Goal: Task Accomplishment & Management: Use online tool/utility

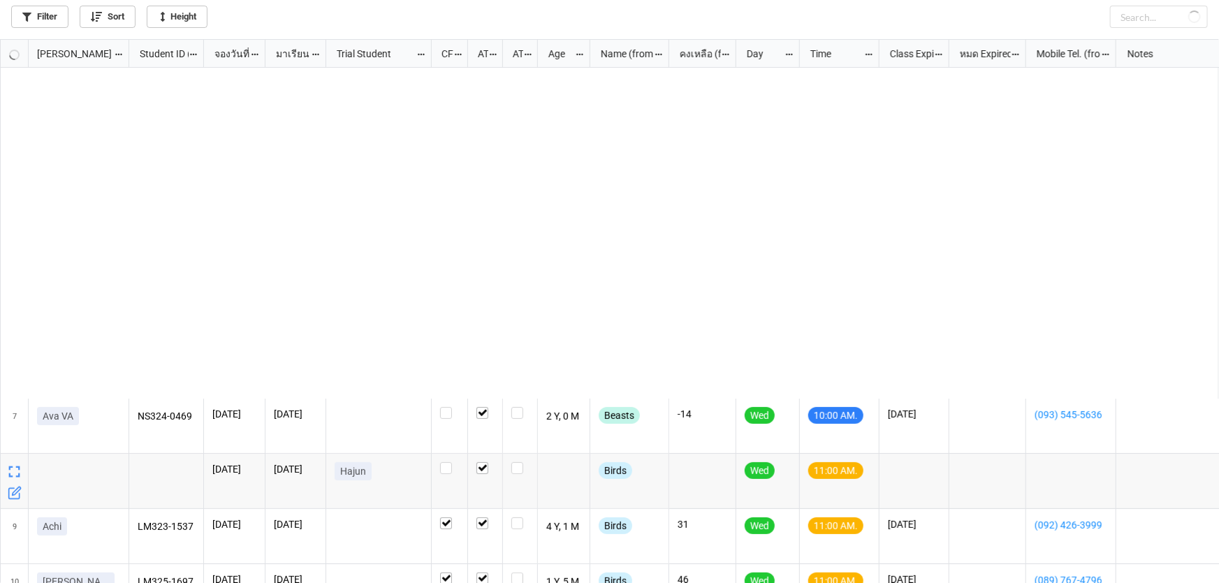
scroll to position [537, 1211]
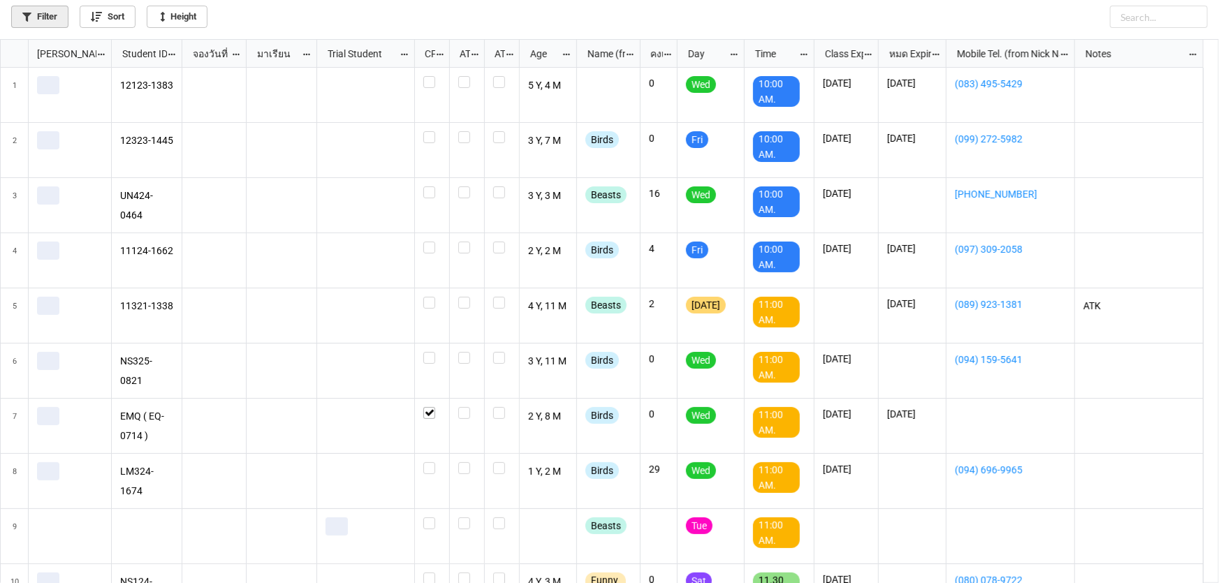
scroll to position [537, 1211]
click at [40, 14] on link "Filter" at bounding box center [39, 17] width 57 height 22
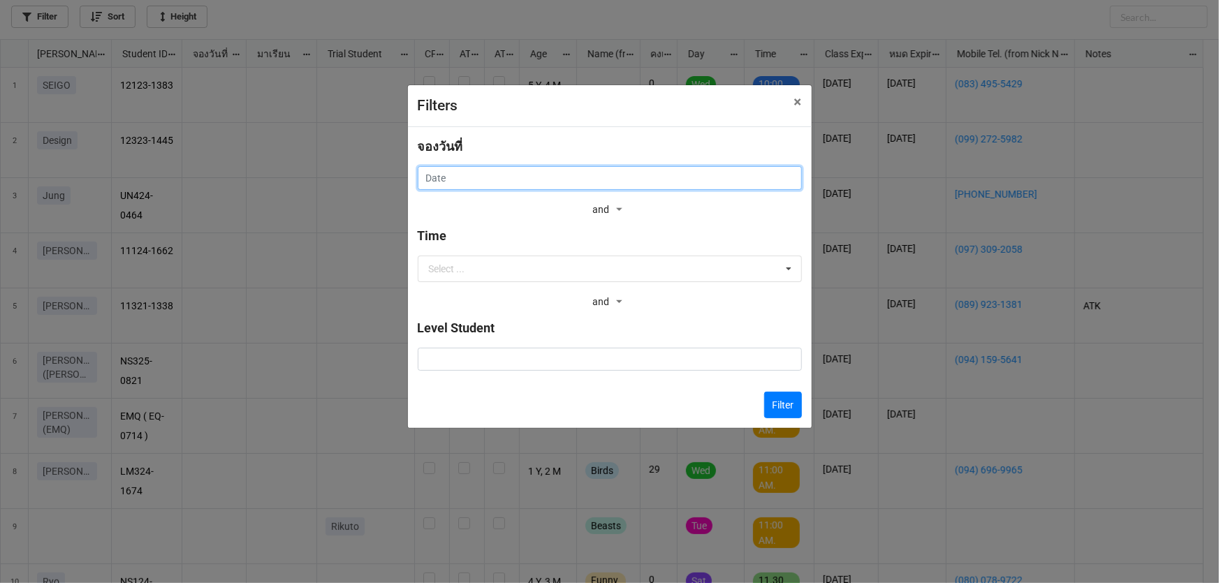
click at [463, 175] on input "text" at bounding box center [610, 178] width 384 height 24
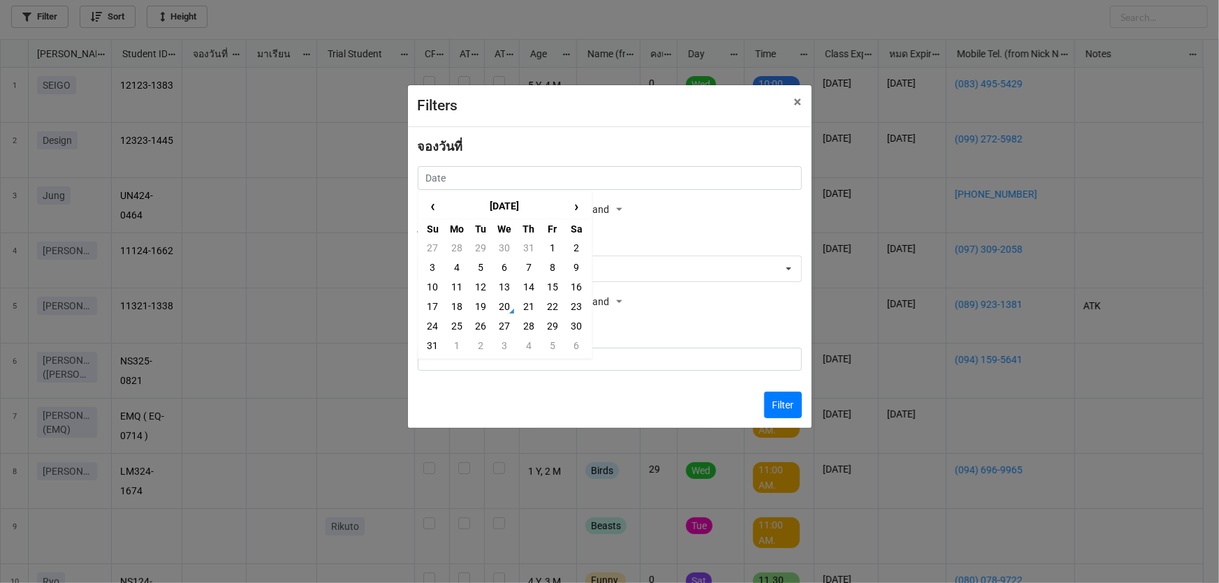
click at [484, 309] on td "19" at bounding box center [481, 307] width 24 height 20
type input "19/8/2025"
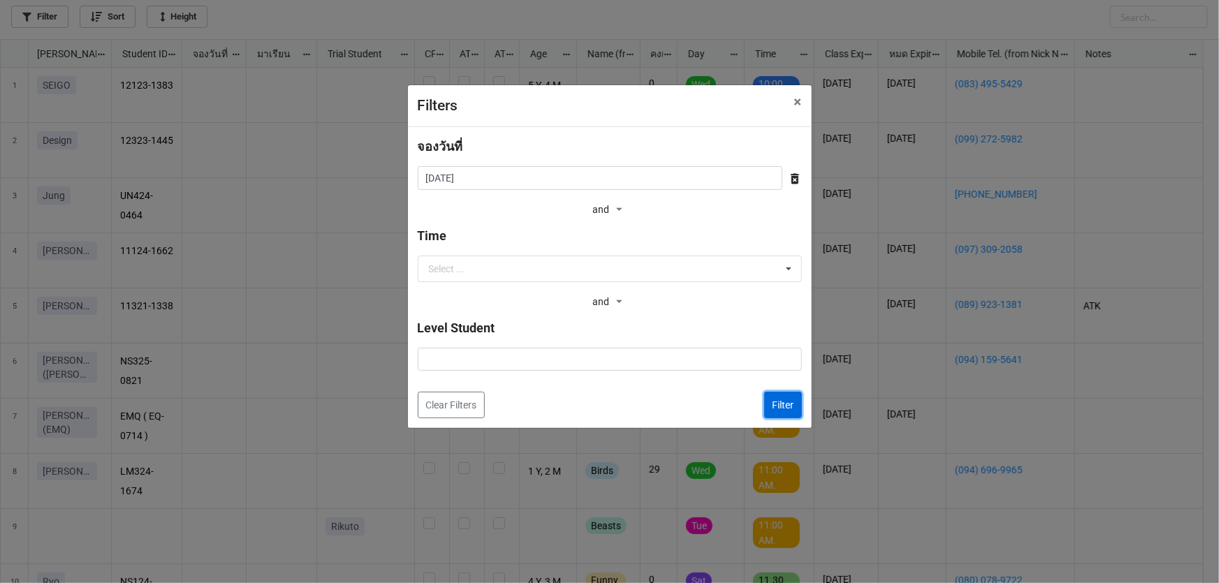
click at [792, 406] on button "Filter" at bounding box center [783, 405] width 38 height 27
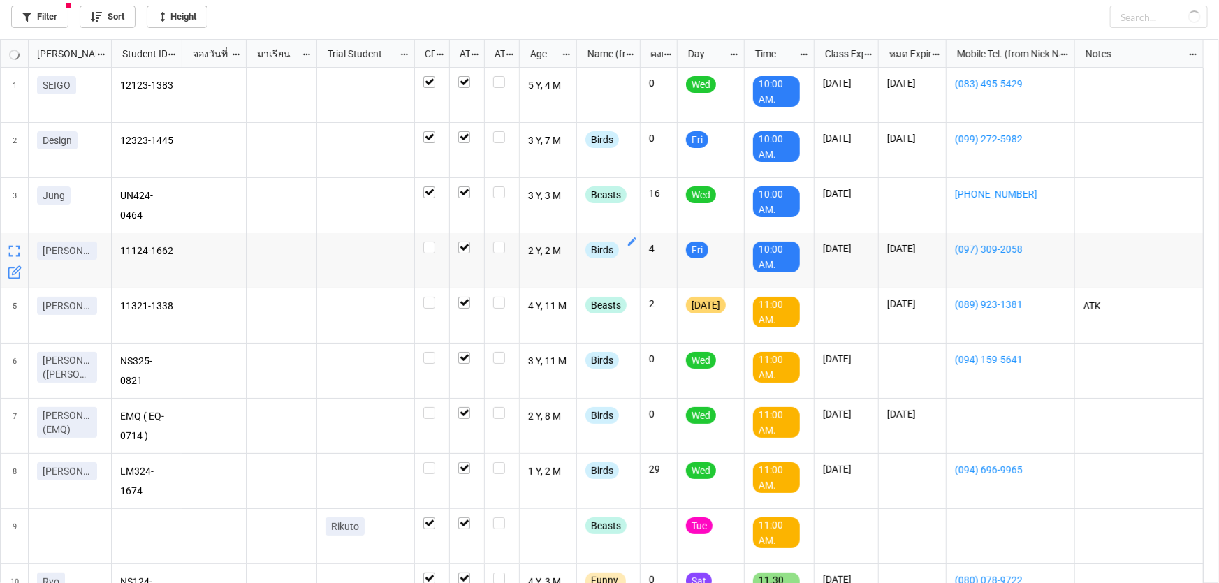
checkbox input "true"
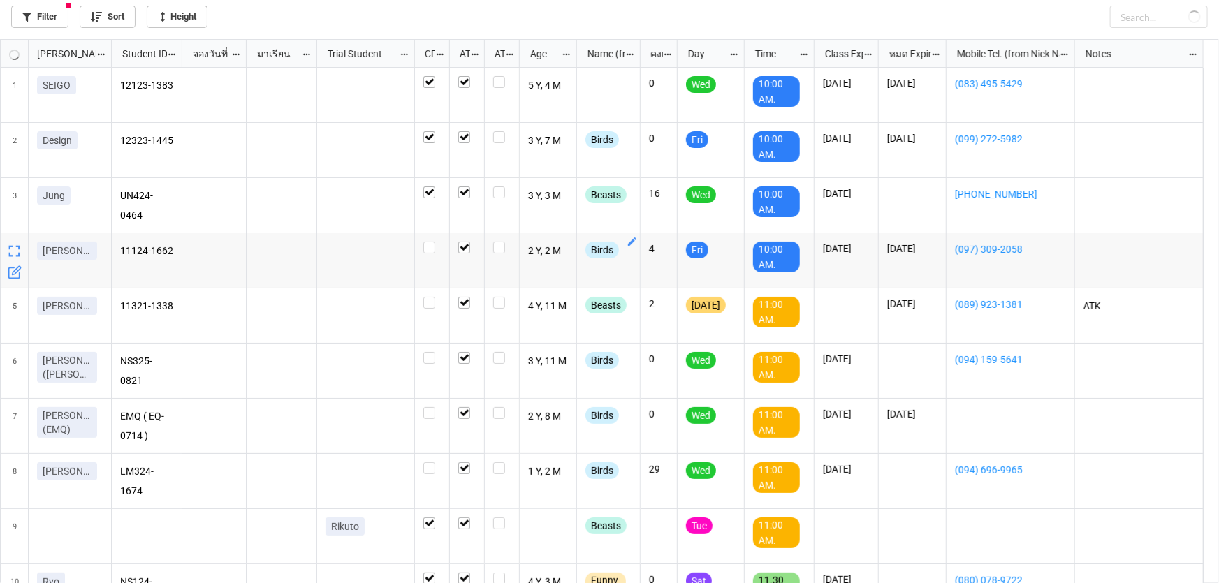
checkbox input "true"
checkbox input "false"
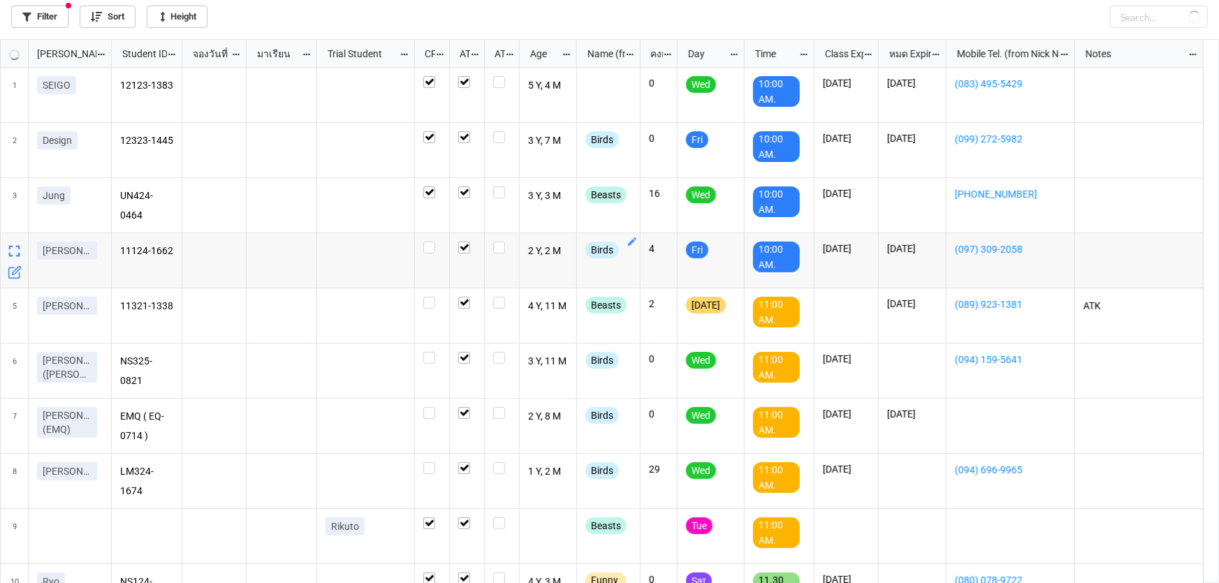
checkbox input "true"
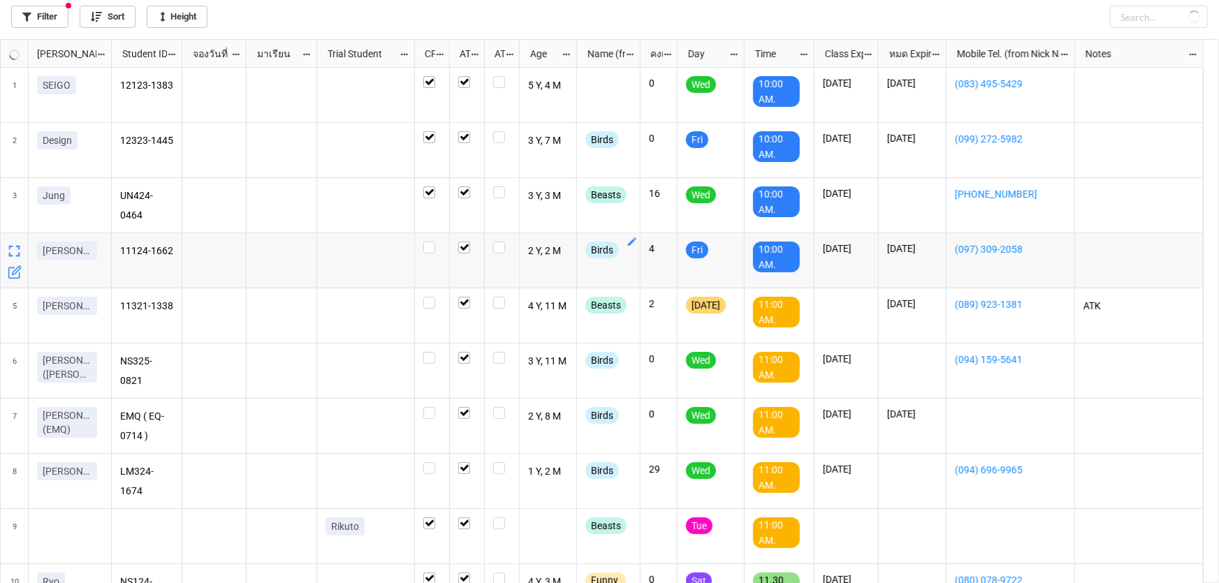
checkbox input "true"
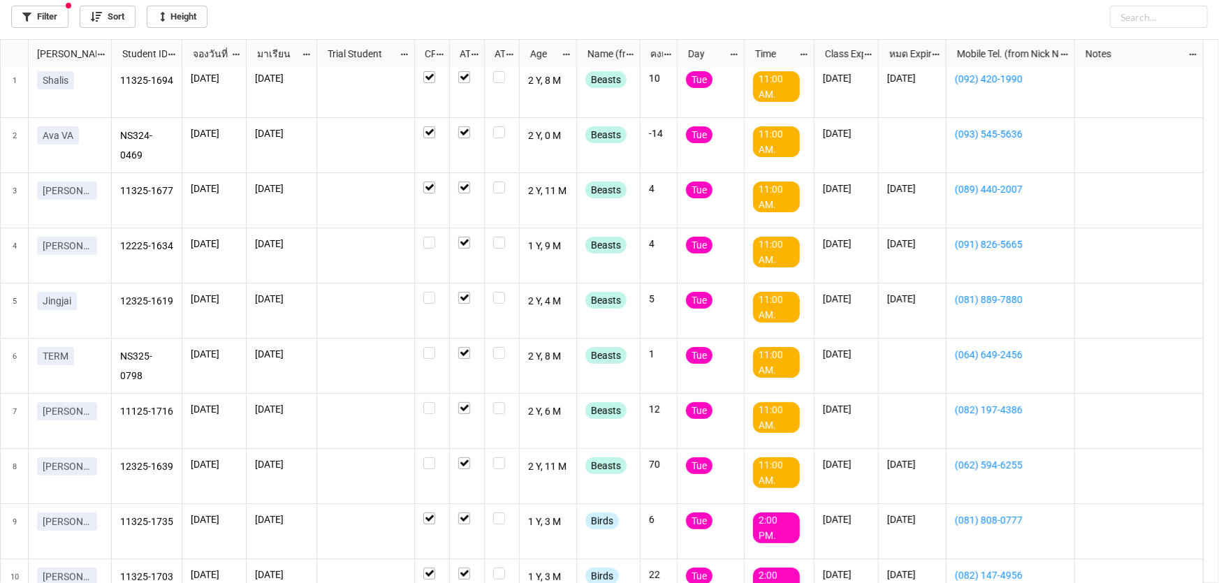
scroll to position [0, 0]
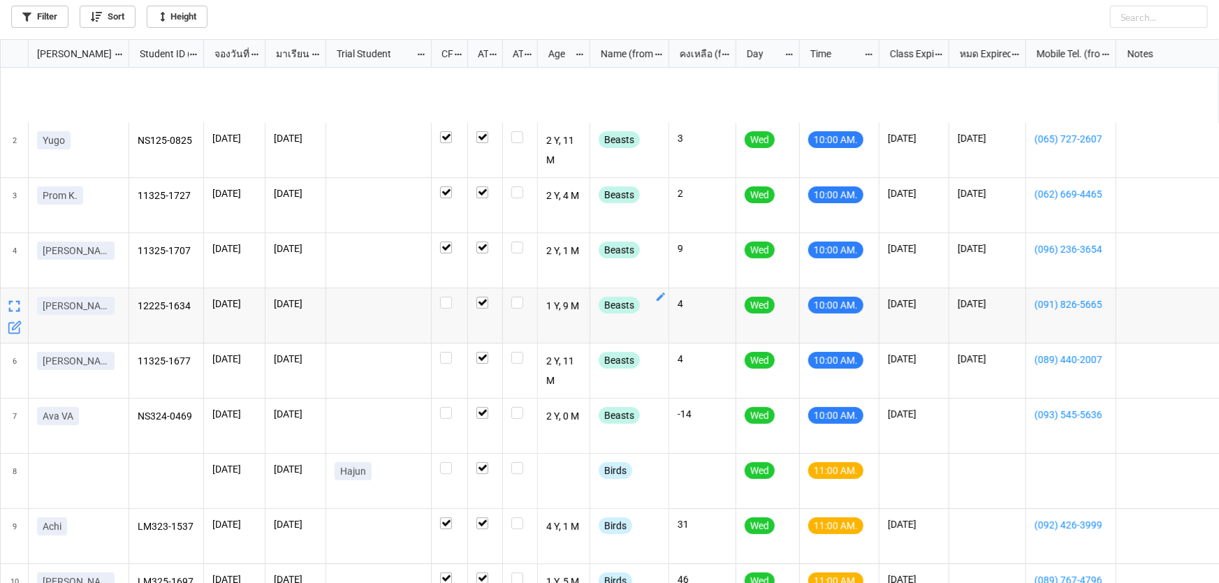
scroll to position [373, 0]
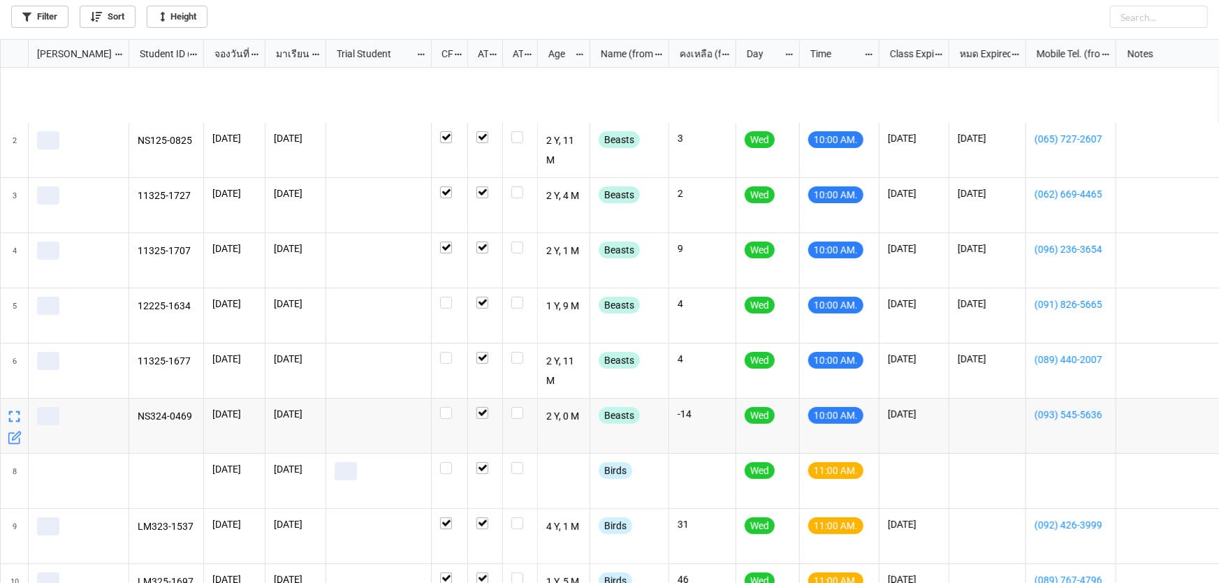
scroll to position [428, 0]
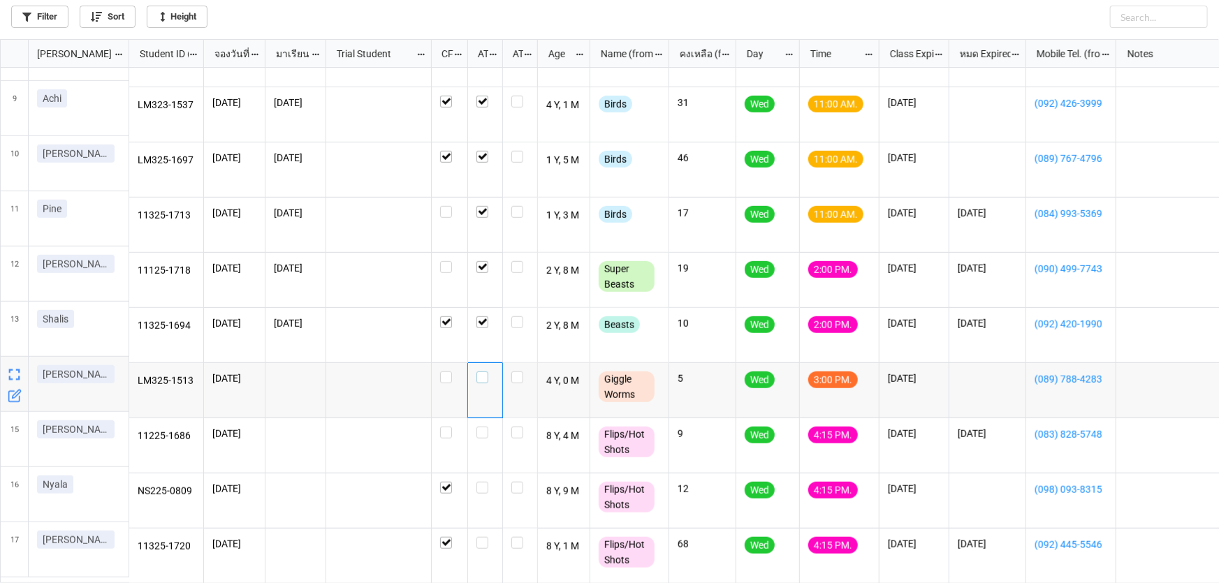
drag, startPoint x: 482, startPoint y: 375, endPoint x: 490, endPoint y: 372, distance: 8.4
click at [482, 372] on label "grid" at bounding box center [485, 372] width 17 height 0
click at [444, 261] on label "grid" at bounding box center [449, 261] width 19 height 0
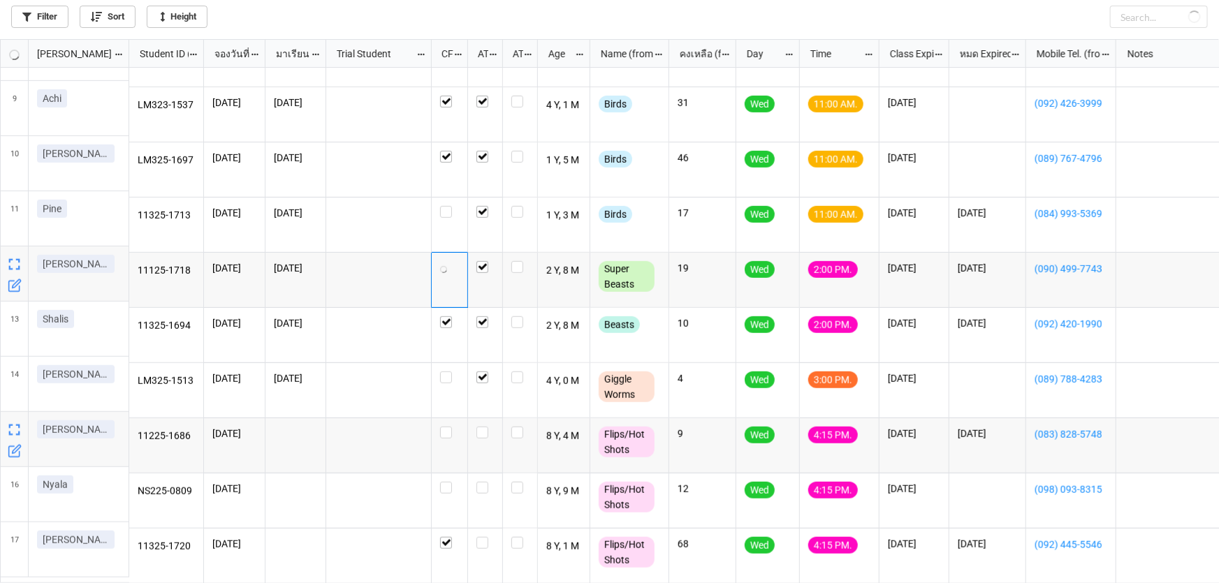
checkbox input "false"
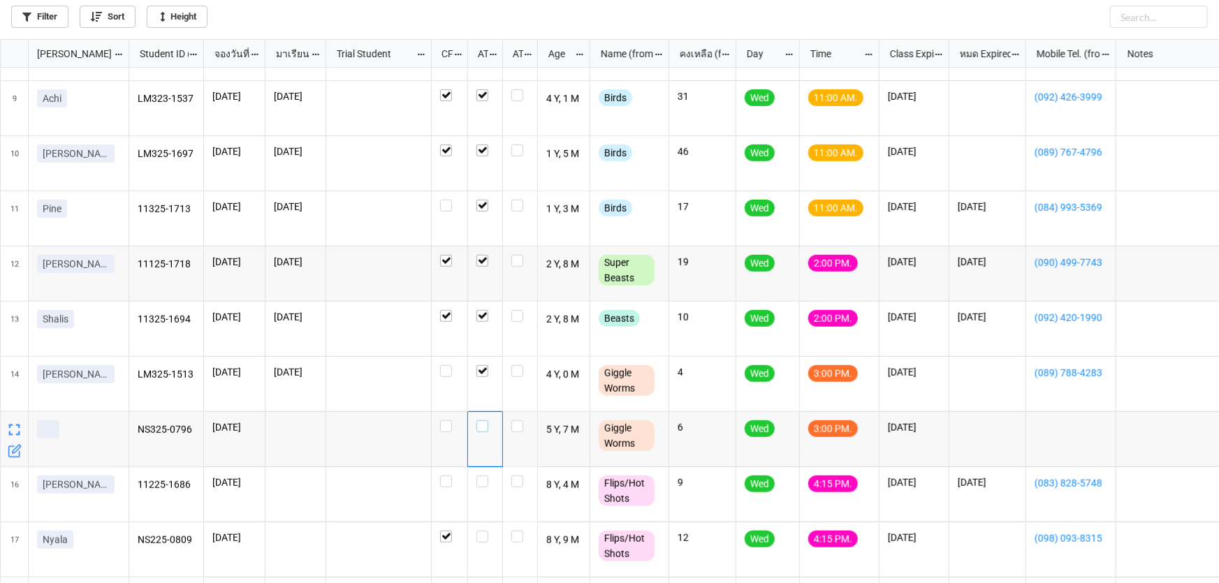
click at [481, 421] on label "grid" at bounding box center [485, 421] width 17 height 0
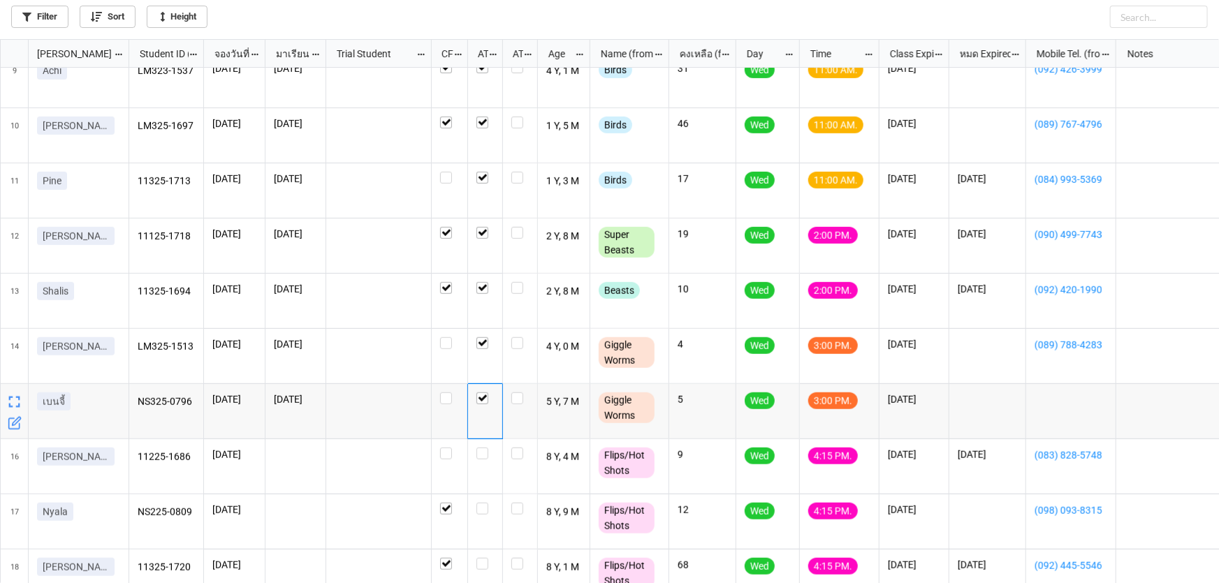
scroll to position [484, 0]
